Goal: Use online tool/utility: Utilize a website feature to perform a specific function

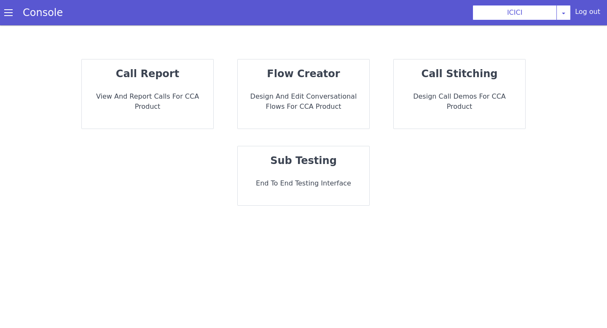
click at [291, 110] on p "Design and Edit Conversational flows for CCA Product" at bounding box center [303, 101] width 118 height 20
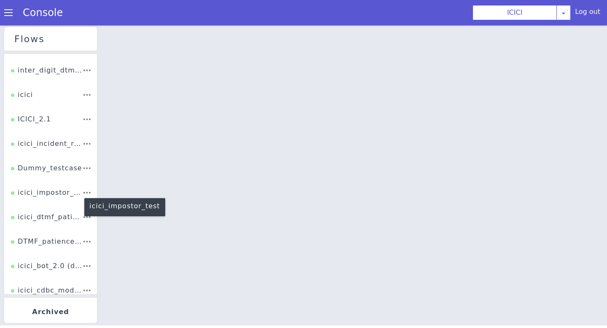
scroll to position [143, 0]
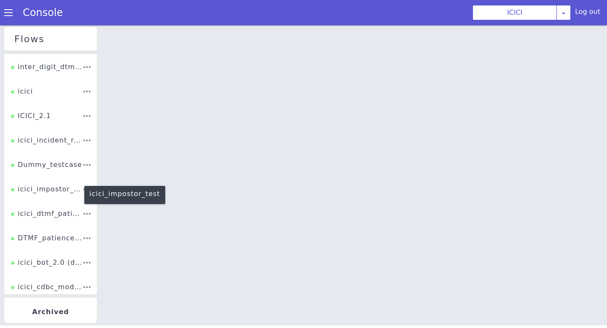
click at [46, 185] on div "icici_impostor_test" at bounding box center [47, 185] width 72 height 18
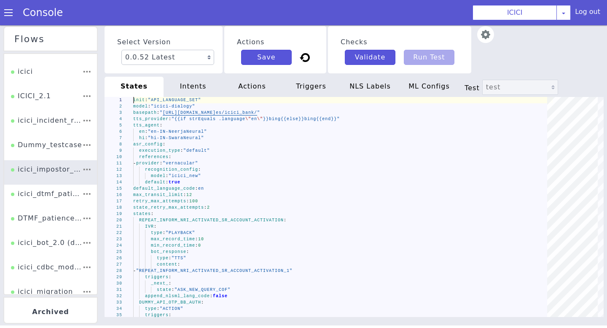
scroll to position [173, 0]
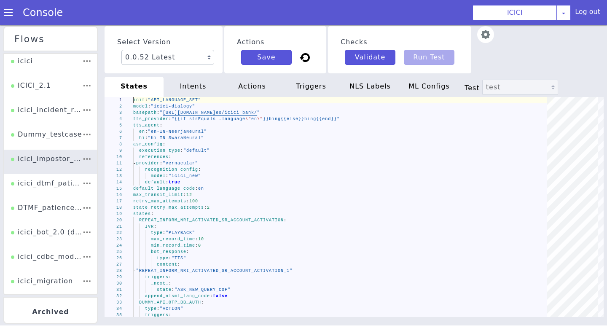
click at [492, 33] on img at bounding box center [485, 34] width 17 height 17
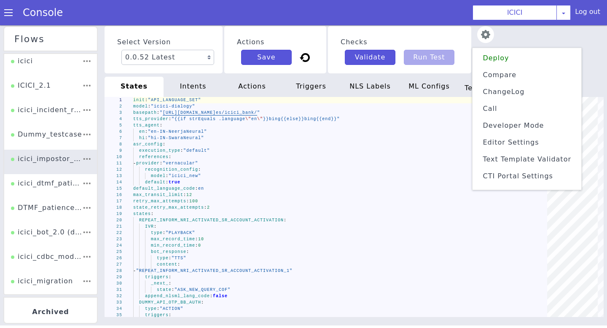
click at [513, 163] on li "Text Template Validator" at bounding box center [527, 159] width 102 height 13
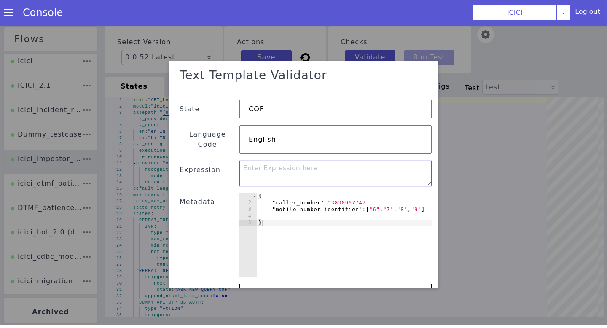
click at [317, 169] on textarea at bounding box center [335, 174] width 192 height 25
paste textarea "{{listContains .mobile_number_identifier (slice .caller_number 0 1)}}"
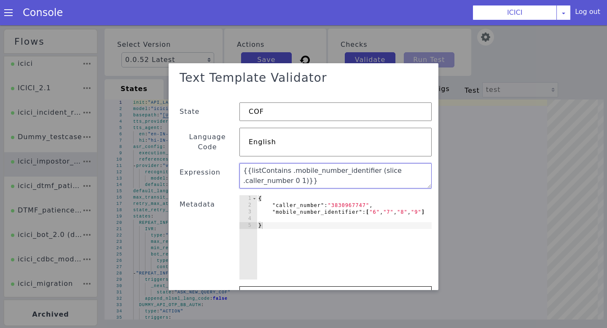
scroll to position [59, 0]
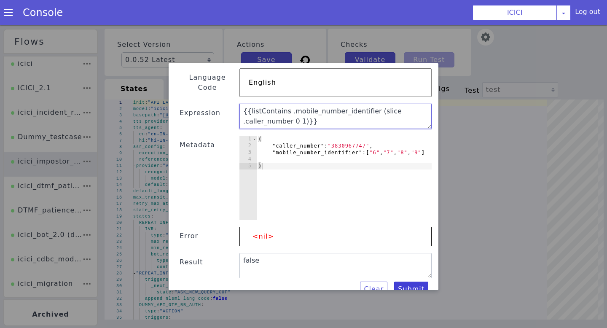
type textarea "{{listContains .mobile_number_identifier (slice .caller_number 0 1)}}"
click at [414, 283] on button "Submit" at bounding box center [411, 290] width 34 height 15
type textarea "{{listContains .mobile_number_identifier (slice .caller_number 0 1)}}"
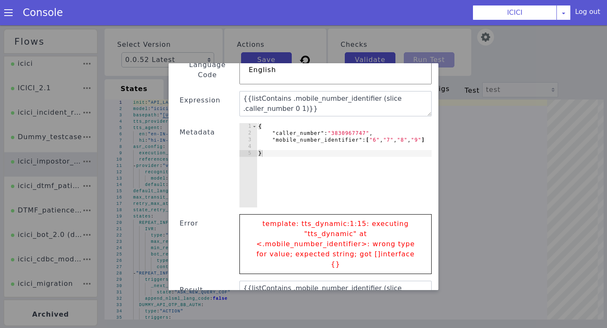
scroll to position [80, 0]
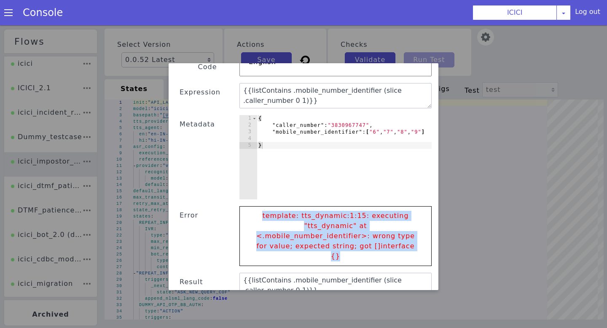
drag, startPoint x: 374, startPoint y: 236, endPoint x: 241, endPoint y: 199, distance: 137.7
click at [241, 208] on div "template: tts_dynamic:1:15: executing "tts_dynamic" at <.mobile_number_identifi…" at bounding box center [335, 238] width 192 height 60
copy p "template: tts_dynamic:1:15: executing "tts_dynamic" at <.mobile_number_identifi…"
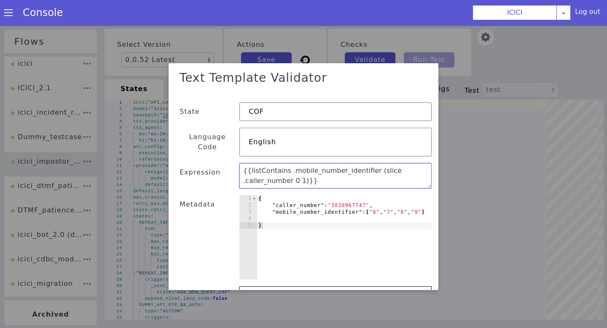
scroll to position [0, 0]
drag, startPoint x: 345, startPoint y: 177, endPoint x: 250, endPoint y: 143, distance: 100.9
click at [251, 148] on div "Text Template Validator State COF Language Code English Expression {{listContai…" at bounding box center [303, 233] width 256 height 330
paste textarea "{{listContains .mobile_number_identifier (slice .caller_number_str 0 1)}}"
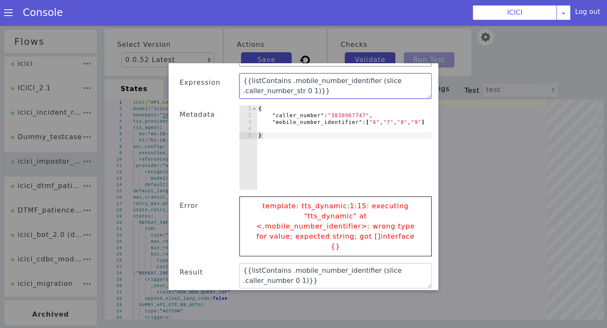
type textarea "{{listContains .mobile_number_identifier (slice .caller_number_str 0 1)}}"
click at [406, 286] on div "Text Template Validator State COF Language Code English Expression {{listContai…" at bounding box center [303, 178] width 256 height 227
click at [405, 293] on button "Submit" at bounding box center [411, 300] width 34 height 15
type textarea "{{listContains .mobile_number_identifier (slice .caller_number_str 0 1)}}"
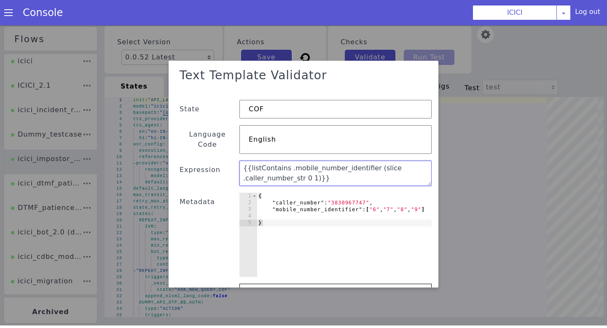
scroll to position [0, 0]
drag, startPoint x: 336, startPoint y: 170, endPoint x: 203, endPoint y: 121, distance: 142.2
click at [203, 121] on div "Text Template Validator State COF Language Code English Expression {{listContai…" at bounding box center [303, 231] width 256 height 330
paste textarea "(slice .caller_number 0 1) .mobile_number_identifier}}"
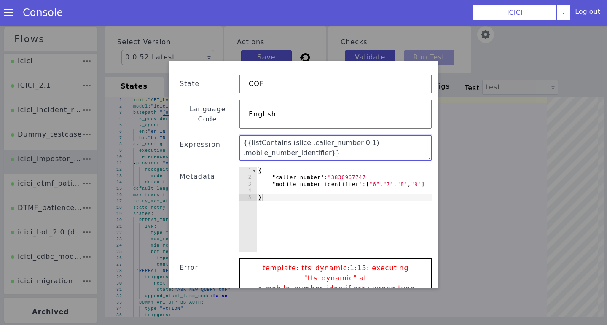
scroll to position [90, 0]
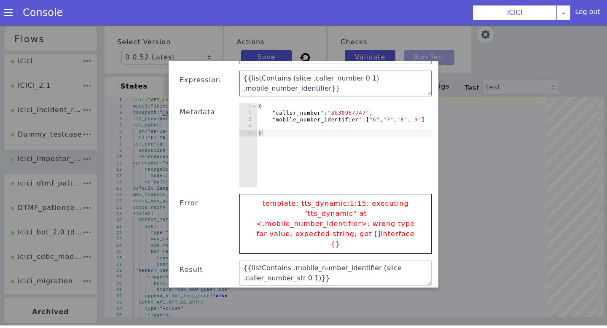
type textarea "{{listContains (slice .caller_number 0 1) .mobile_number_identifier}}"
click at [414, 291] on button "Submit" at bounding box center [411, 298] width 34 height 15
type textarea "false"
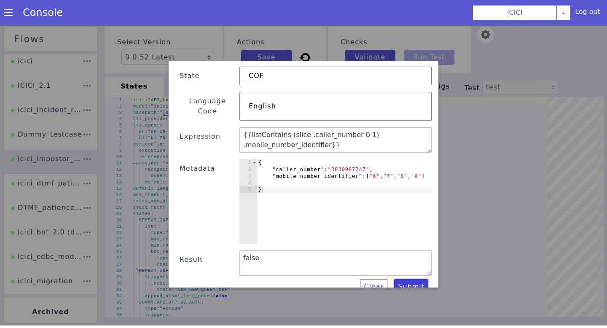
scroll to position [2, 0]
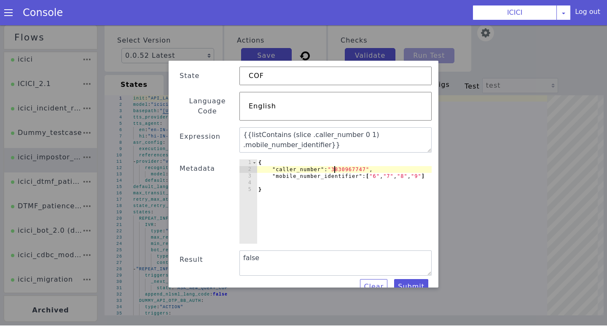
click at [335, 161] on div "{ "caller_number" : "3830967747" , "mobile_number_identifier" : [ "6" , "7" , "…" at bounding box center [344, 208] width 175 height 98
type textarea ""caller_number": "9830967747","
click at [414, 279] on button "Submit" at bounding box center [411, 286] width 34 height 15
type textarea "true"
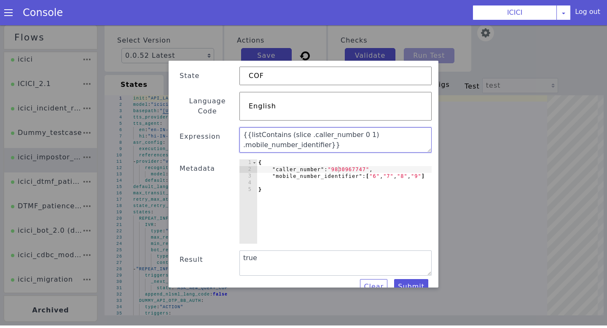
drag, startPoint x: 333, startPoint y: 135, endPoint x: 229, endPoint y: 121, distance: 104.6
click at [229, 121] on div "Text Template Validator State COF Language Code English Expression {{listContai…" at bounding box center [303, 163] width 256 height 264
type textarea "}"
click at [332, 190] on div "{ "caller_number" : "9830967747" , "mobile_number_identifier" : [ "6" , "7" , "…" at bounding box center [344, 208] width 175 height 98
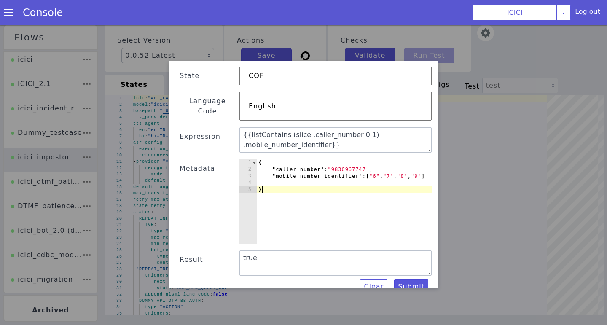
scroll to position [0, 0]
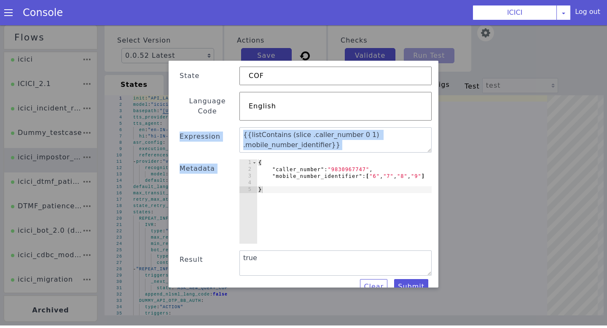
drag, startPoint x: 240, startPoint y: 122, endPoint x: 288, endPoint y: 184, distance: 78.7
click at [288, 184] on div "Text Template Validator State COF Language Code English Expression {{listContai…" at bounding box center [303, 163] width 256 height 264
click at [209, 168] on div "Metadata" at bounding box center [207, 201] width 64 height 84
drag, startPoint x: 174, startPoint y: 123, endPoint x: 387, endPoint y: 260, distance: 253.3
click at [387, 260] on div "Text Template Validator State COF Language Code English Expression {{listContai…" at bounding box center [304, 174] width 270 height 227
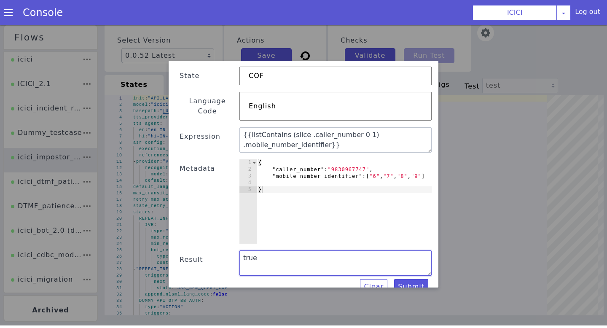
drag, startPoint x: 257, startPoint y: 249, endPoint x: 181, endPoint y: 120, distance: 150.2
click at [181, 119] on div "Text Template Validator State COF Language Code English Expression {{listContai…" at bounding box center [303, 163] width 256 height 264
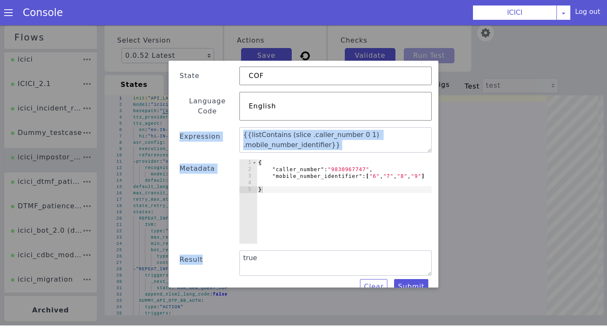
drag, startPoint x: 180, startPoint y: 125, endPoint x: 281, endPoint y: 253, distance: 162.3
click at [281, 253] on div "Text Template Validator State COF Language Code English Expression {{listContai…" at bounding box center [303, 163] width 256 height 264
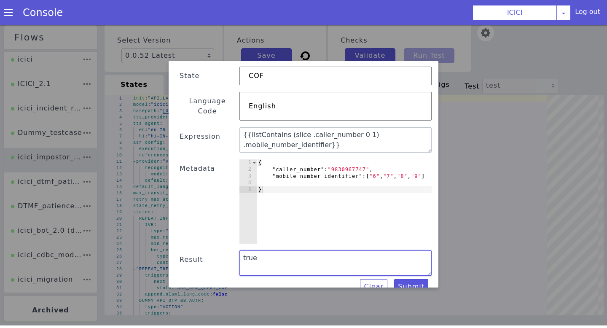
click at [281, 253] on textarea "true" at bounding box center [335, 262] width 192 height 25
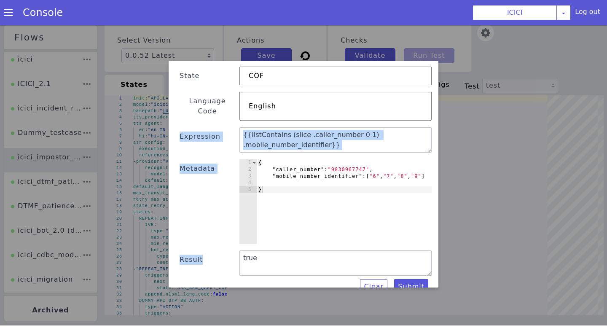
drag, startPoint x: 176, startPoint y: 124, endPoint x: 257, endPoint y: 249, distance: 148.7
click at [257, 249] on div "Text Template Validator State COF Language Code English Expression {{listContai…" at bounding box center [303, 163] width 256 height 264
copy div "Expression {{listContains (slice .caller_number 0 1) .mobile_number_identifier}…"
